Goal: Transaction & Acquisition: Purchase product/service

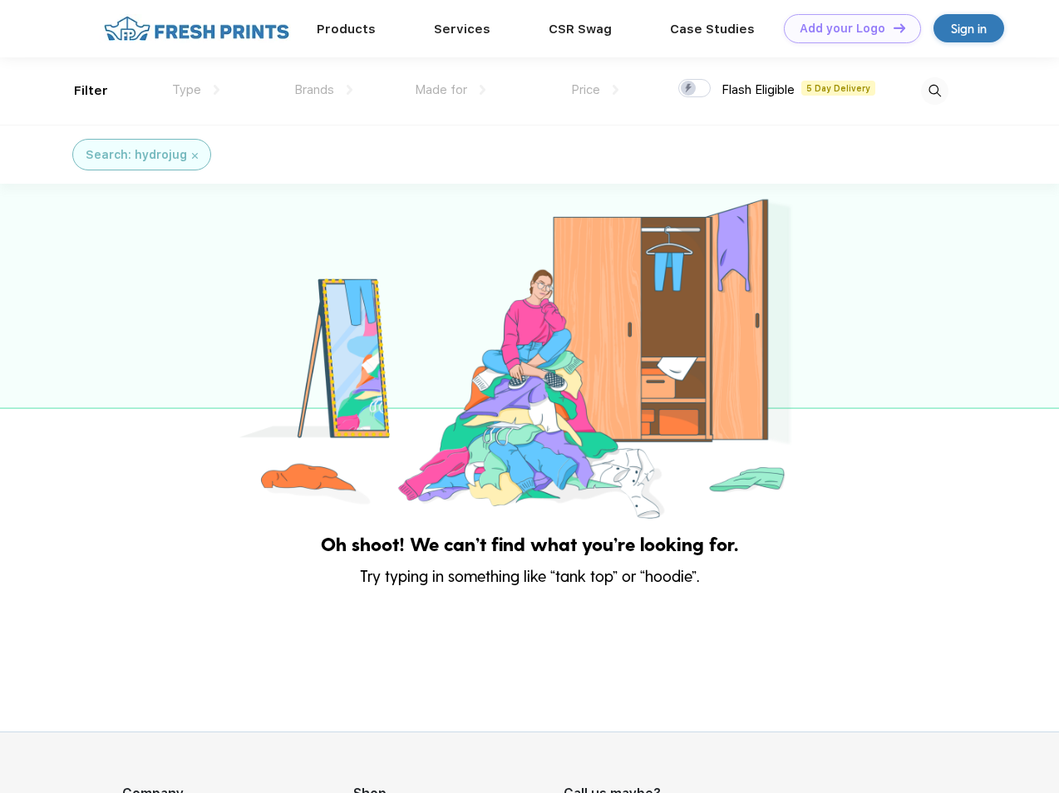
click at [846, 28] on link "Add your Logo Design Tool" at bounding box center [852, 28] width 137 height 29
click at [0, 0] on div "Design Tool" at bounding box center [0, 0] width 0 height 0
click at [892, 27] on link "Add your Logo Design Tool" at bounding box center [852, 28] width 137 height 29
click at [80, 91] on div "Filter" at bounding box center [91, 90] width 34 height 19
click at [196, 90] on span "Type" at bounding box center [186, 89] width 29 height 15
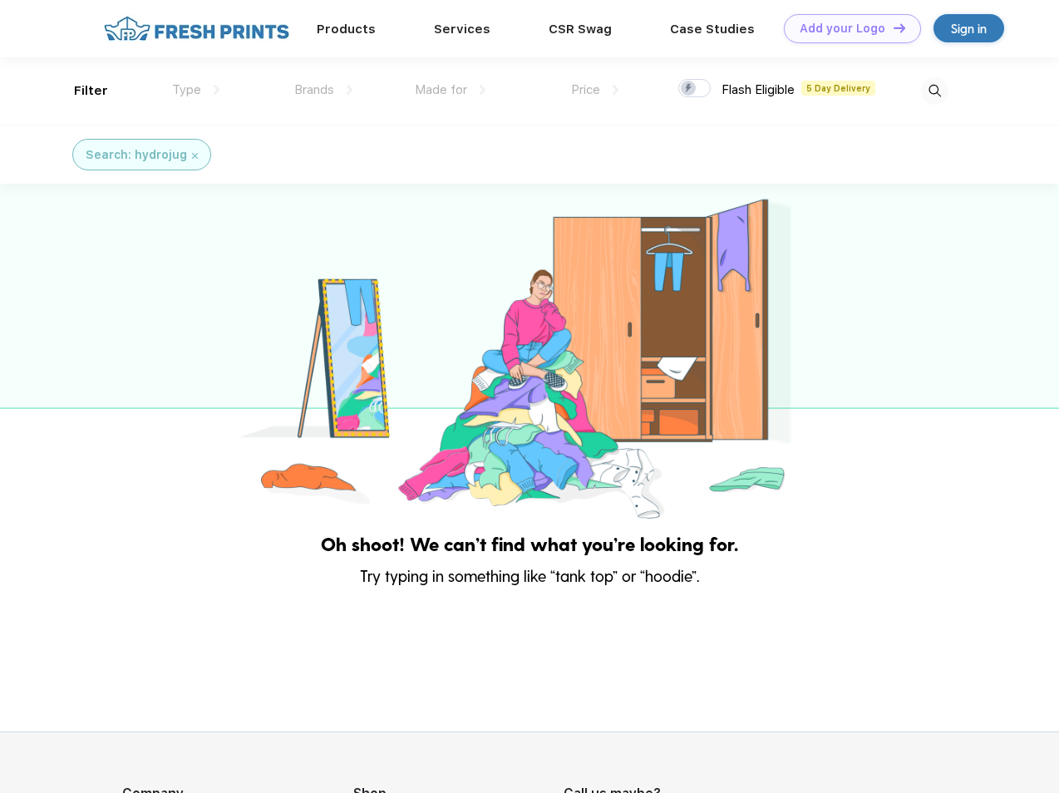
click at [323, 90] on span "Brands" at bounding box center [314, 89] width 40 height 15
click at [450, 90] on span "Made for" at bounding box center [441, 89] width 52 height 15
click at [595, 90] on span "Price" at bounding box center [585, 89] width 29 height 15
click at [695, 89] on div at bounding box center [694, 88] width 32 height 18
click at [689, 89] on input "checkbox" at bounding box center [683, 83] width 11 height 11
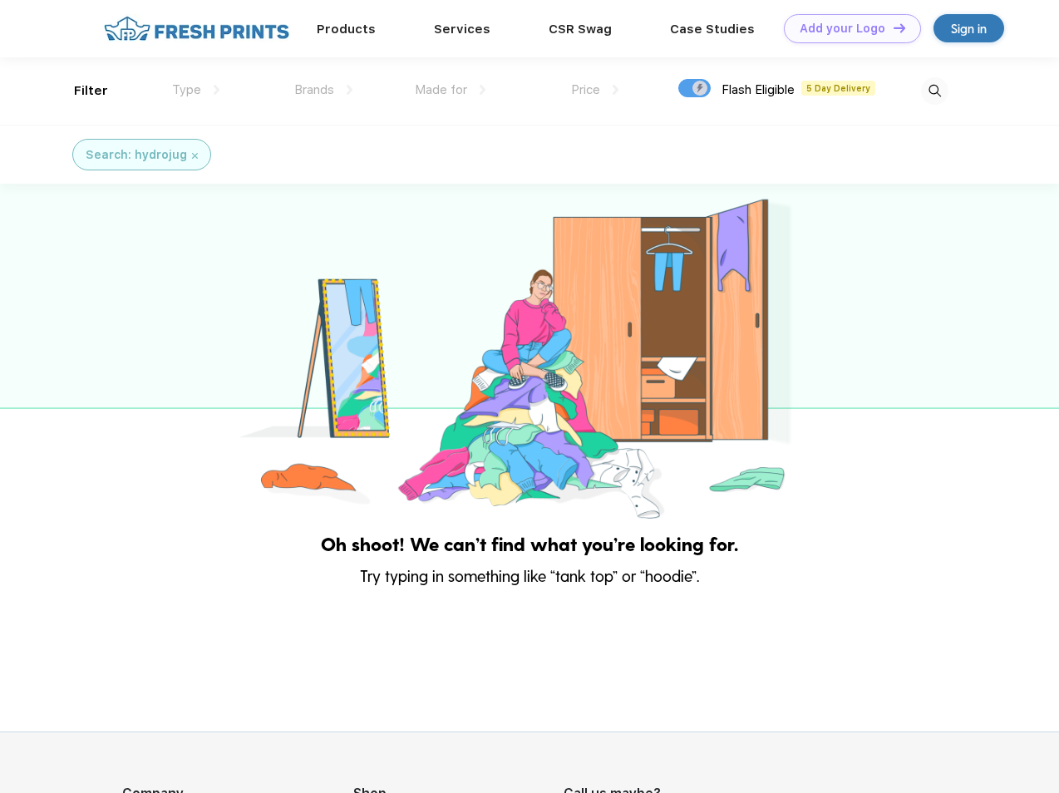
click at [934, 91] on img at bounding box center [934, 90] width 27 height 27
